Goal: Task Accomplishment & Management: Manage account settings

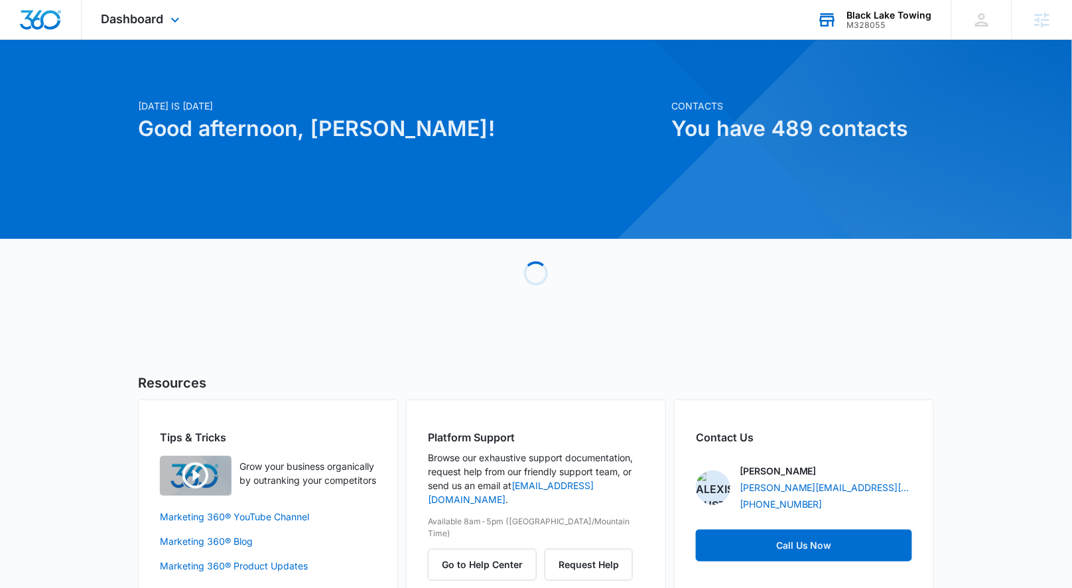
click at [852, 28] on div "M328055" at bounding box center [889, 25] width 85 height 9
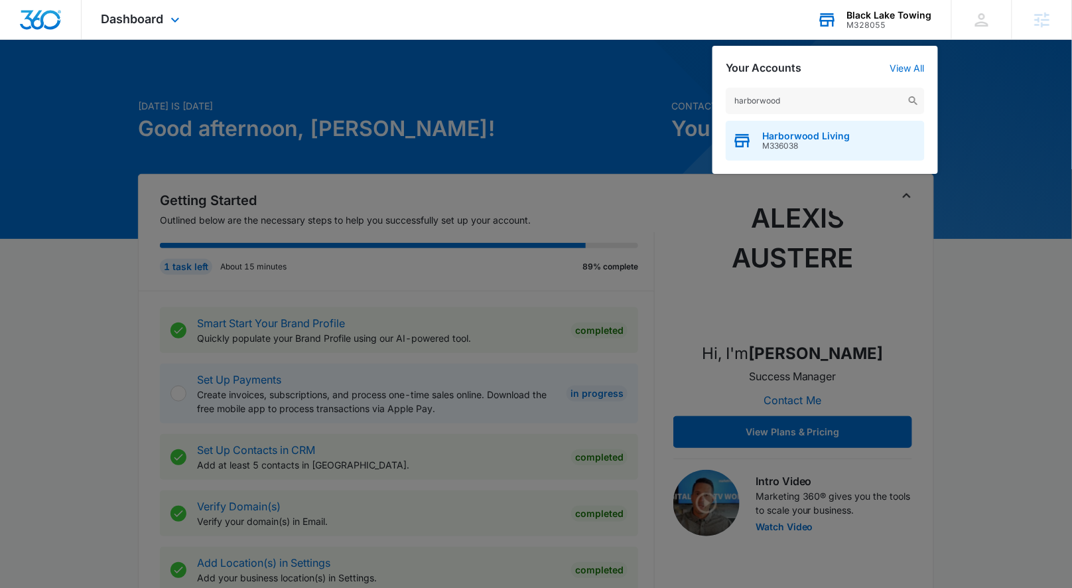
type input "harborwood"
click at [808, 137] on span "Harborwood Living" at bounding box center [806, 136] width 88 height 11
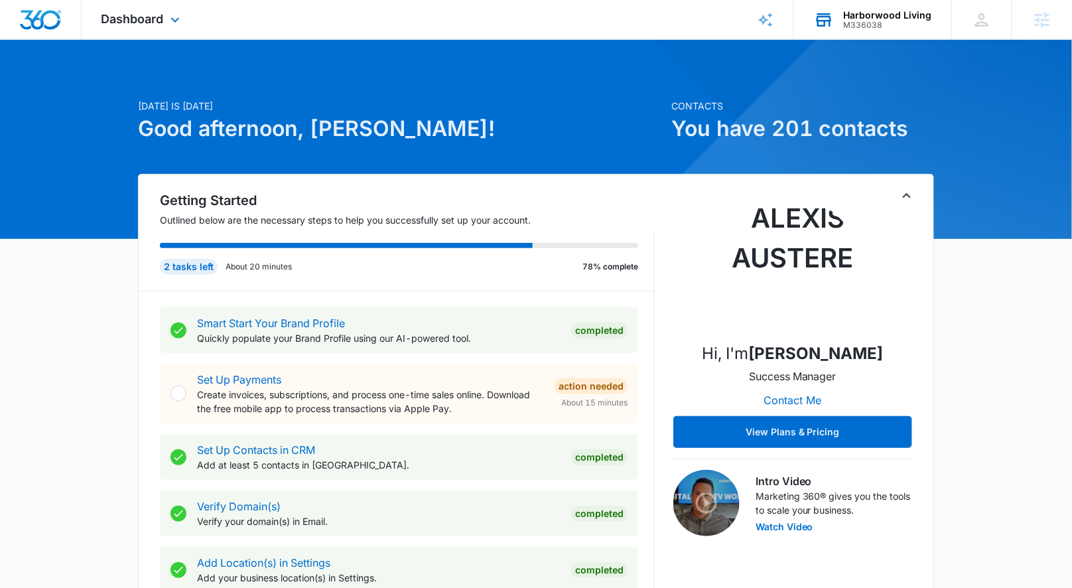
click at [184, 24] on div "Dashboard Apps Reputation Websites Forms CRM Email Social Payments POS Content …" at bounding box center [142, 19] width 121 height 39
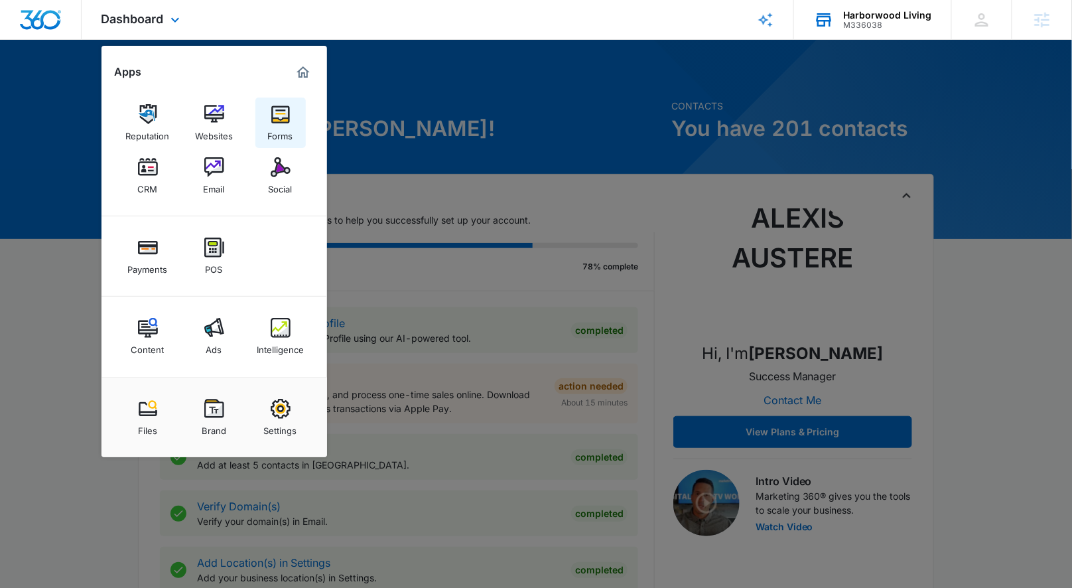
click at [275, 132] on div "Forms" at bounding box center [280, 132] width 25 height 17
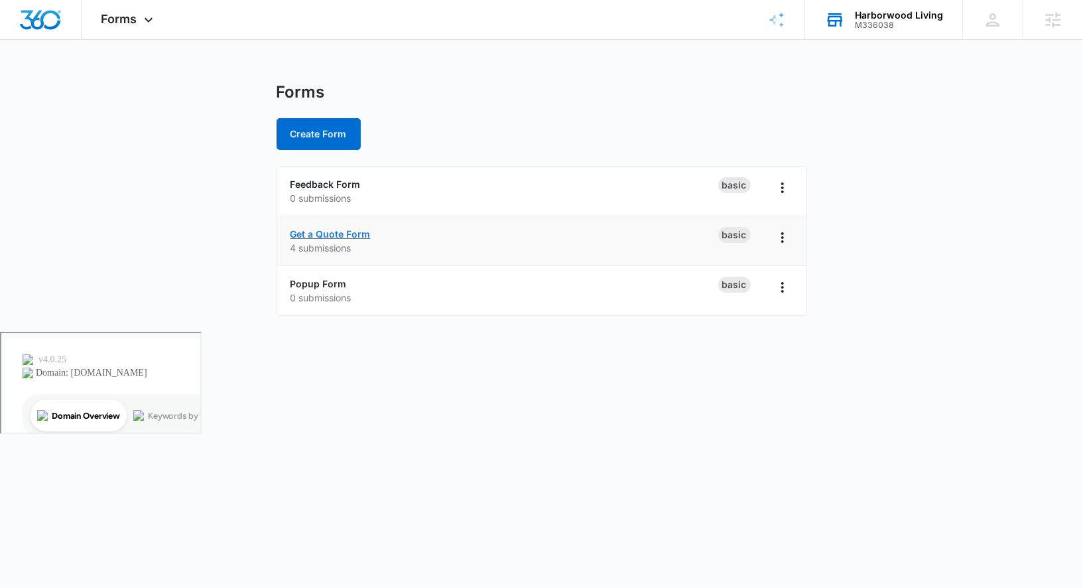
click at [343, 230] on link "Get a Quote Form" at bounding box center [331, 233] width 80 height 11
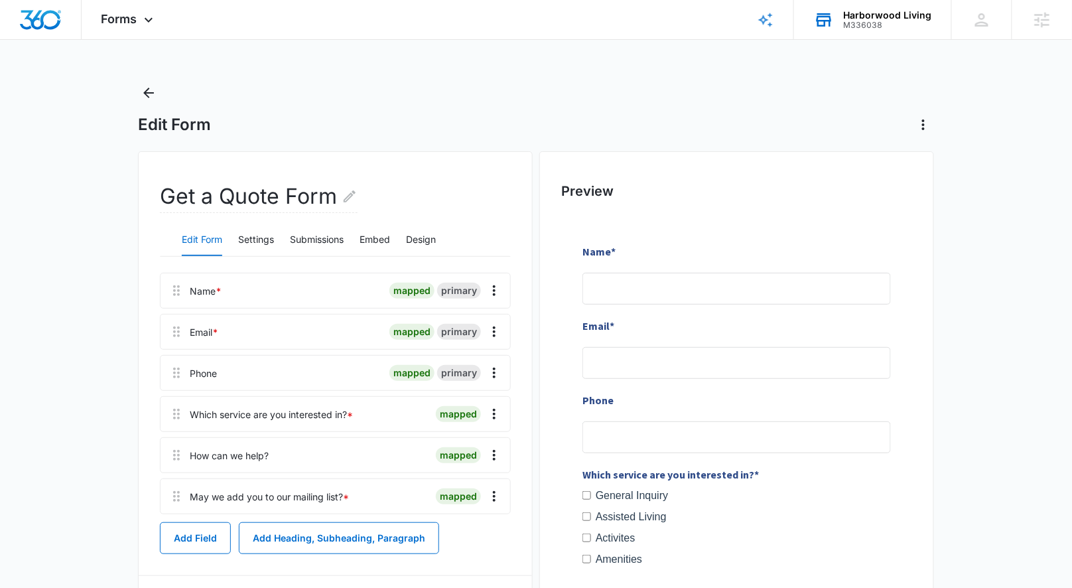
scroll to position [33, 0]
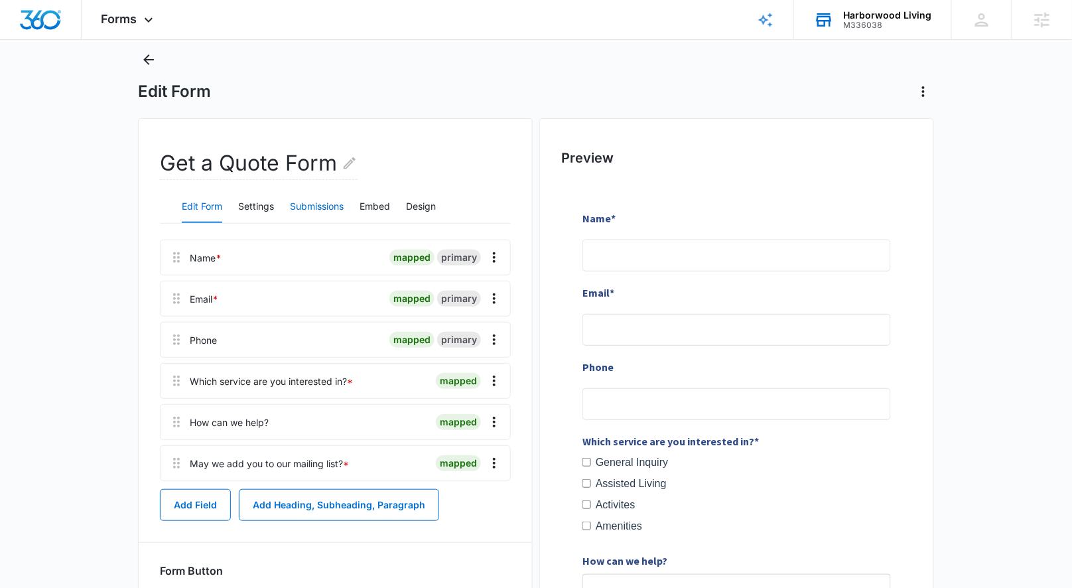
click at [298, 207] on button "Submissions" at bounding box center [317, 207] width 54 height 32
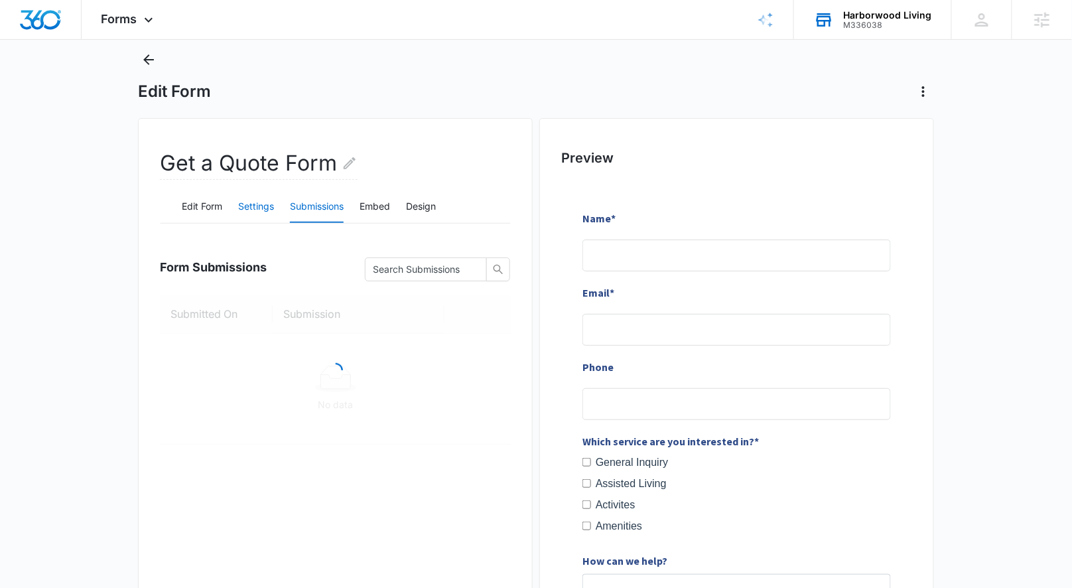
click at [274, 206] on button "Settings" at bounding box center [256, 207] width 36 height 32
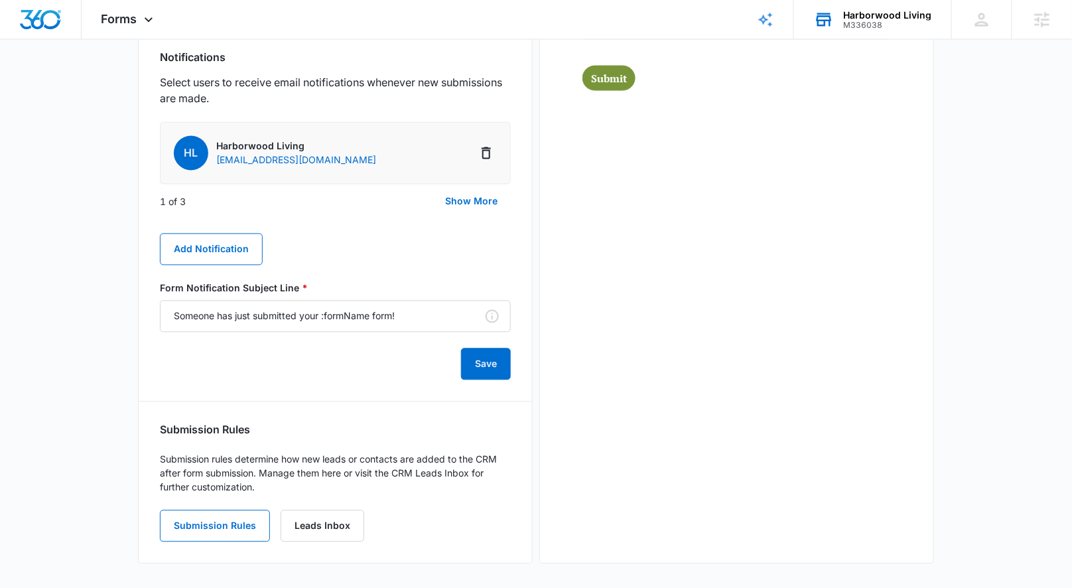
scroll to position [673, 0]
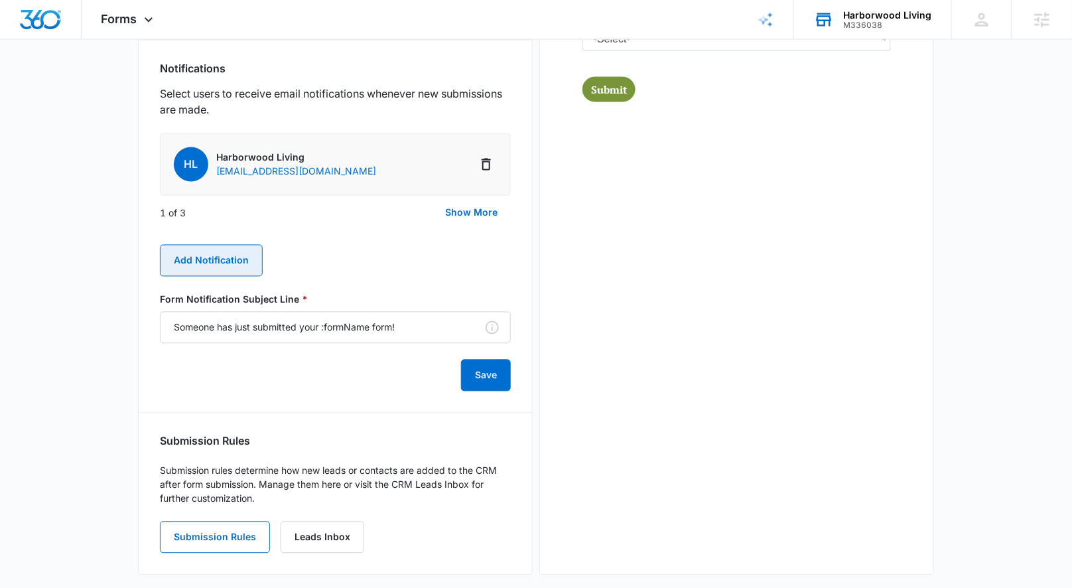
click at [172, 251] on button "Add Notification" at bounding box center [211, 261] width 103 height 32
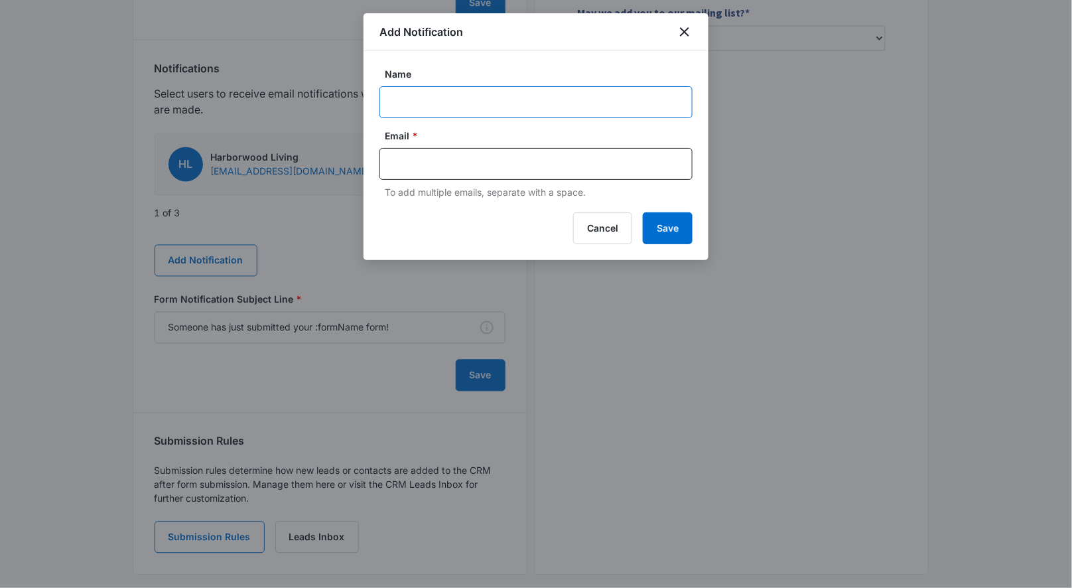
click at [433, 105] on input "Name" at bounding box center [535, 102] width 313 height 32
paste input "colleen laske"
type input "colleen laske"
click at [511, 151] on div at bounding box center [535, 164] width 313 height 32
click at [502, 169] on input "text" at bounding box center [537, 164] width 288 height 20
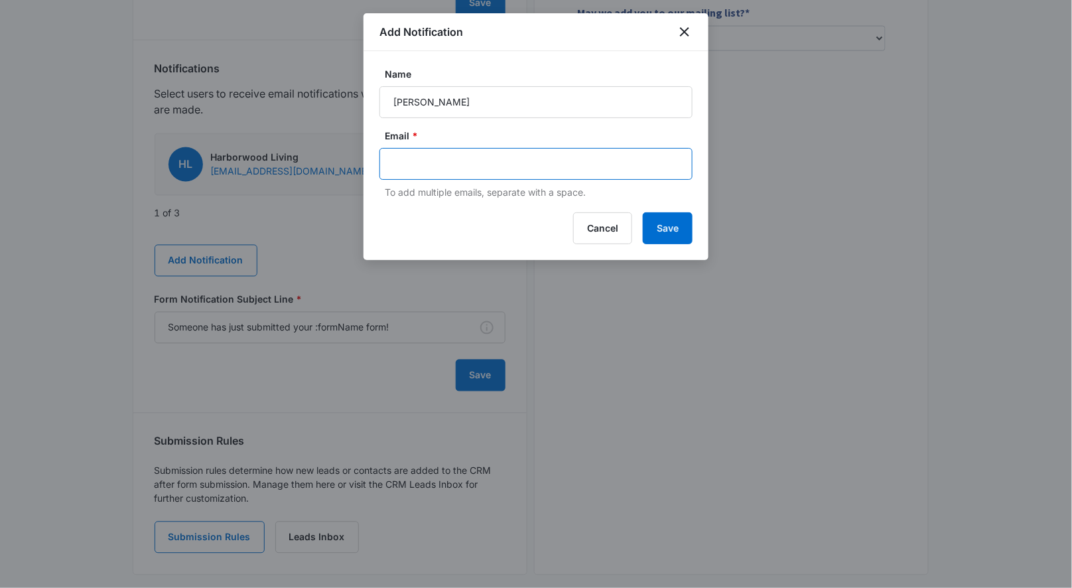
paste input "claske5@yahoo.com"
type input "claske5@yahoo.com"
click at [657, 235] on button "Save" at bounding box center [668, 228] width 50 height 32
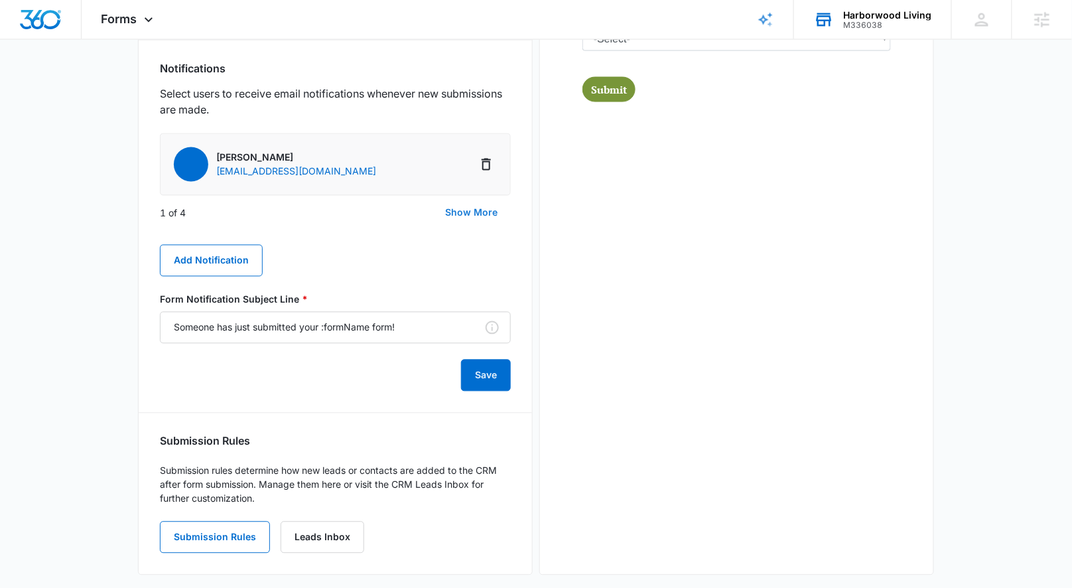
click at [444, 210] on button "Show More" at bounding box center [471, 213] width 79 height 32
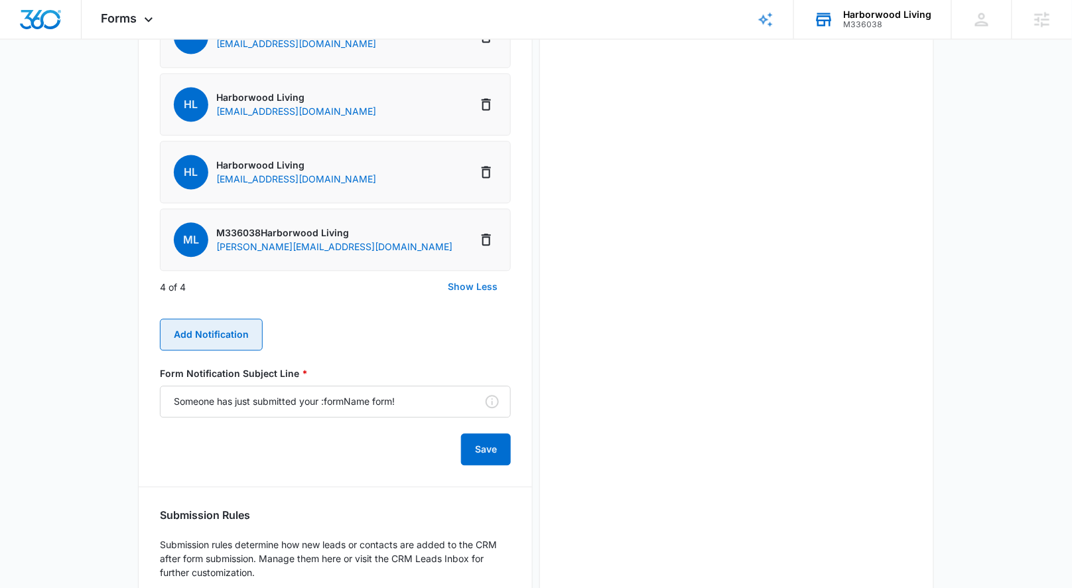
scroll to position [805, 0]
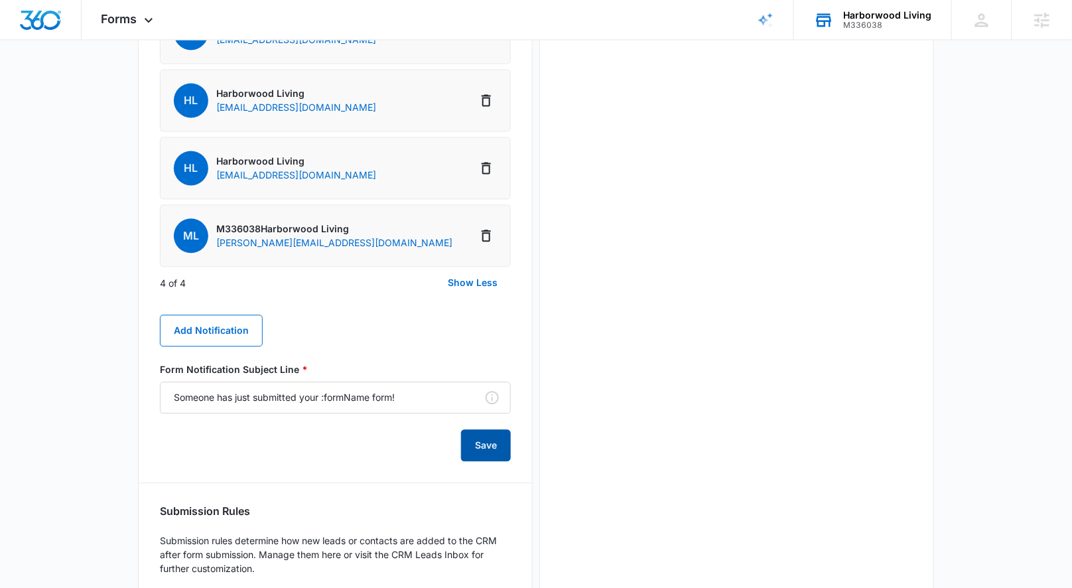
click at [476, 448] on button "Save" at bounding box center [486, 445] width 50 height 32
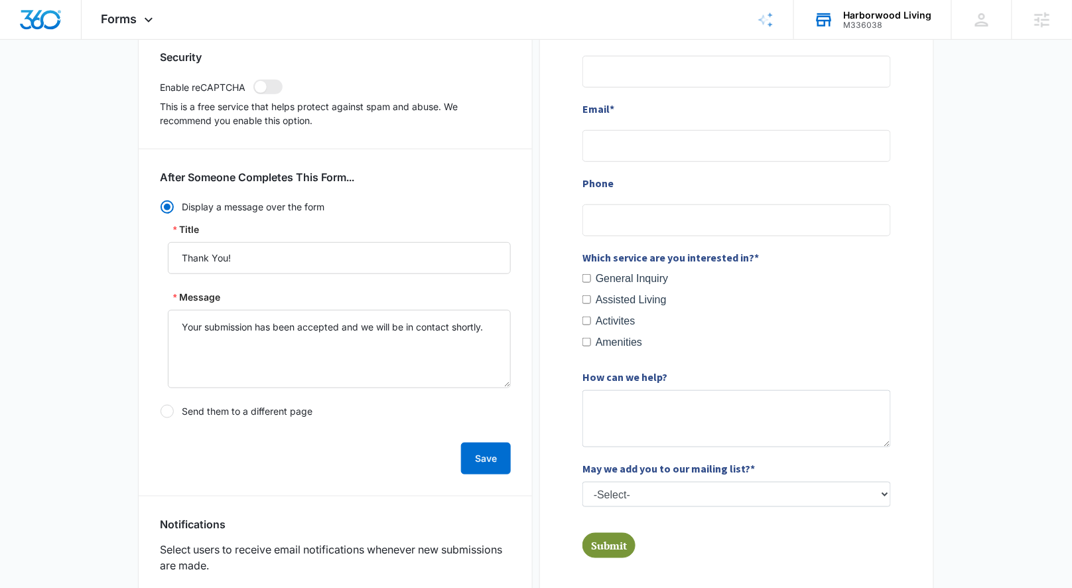
scroll to position [0, 0]
